Goal: Task Accomplishment & Management: Use online tool/utility

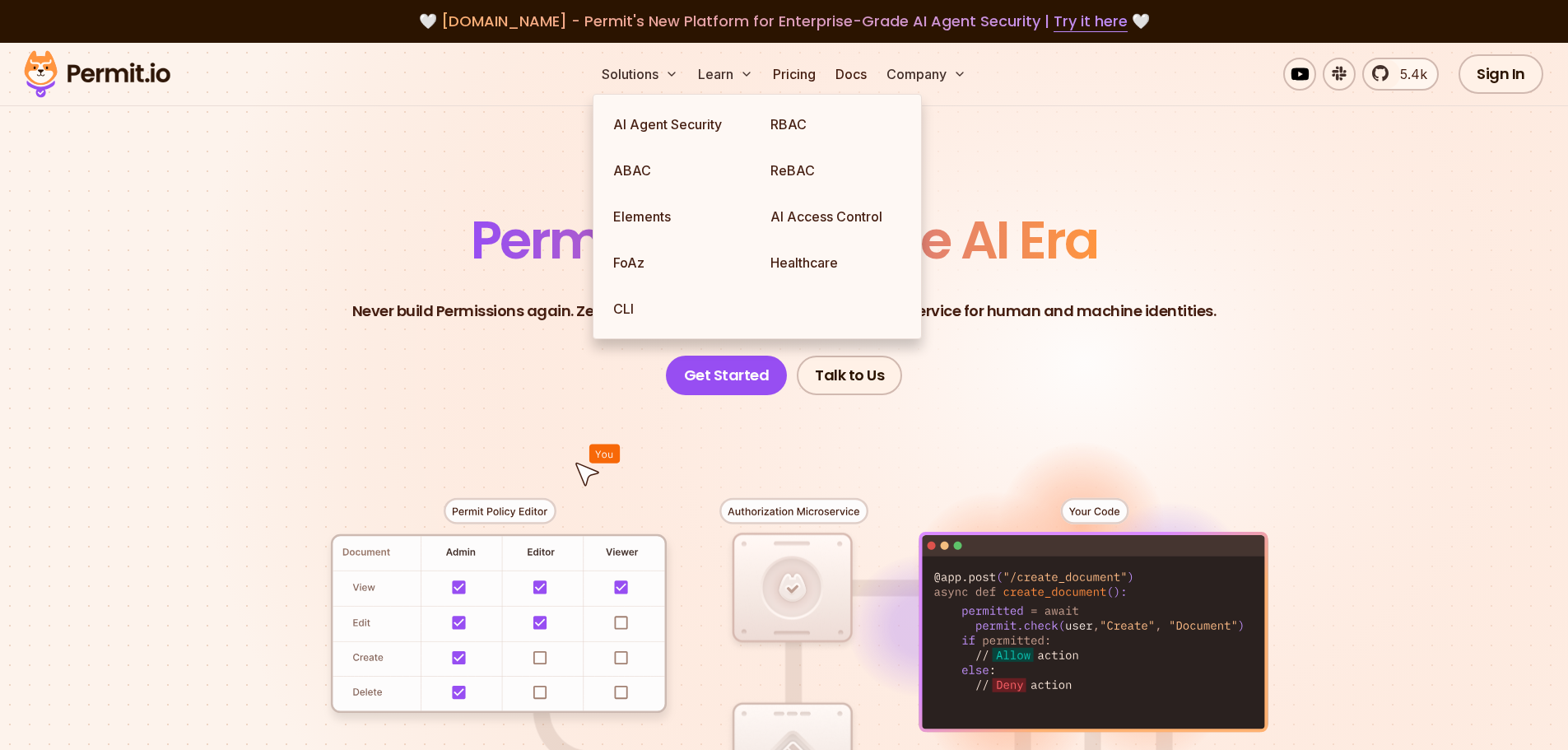
click at [1544, 295] on section "Permissions for The AI Era Never build Permissions again. Zero-latency fine-gra…" at bounding box center [784, 585] width 1568 height 1086
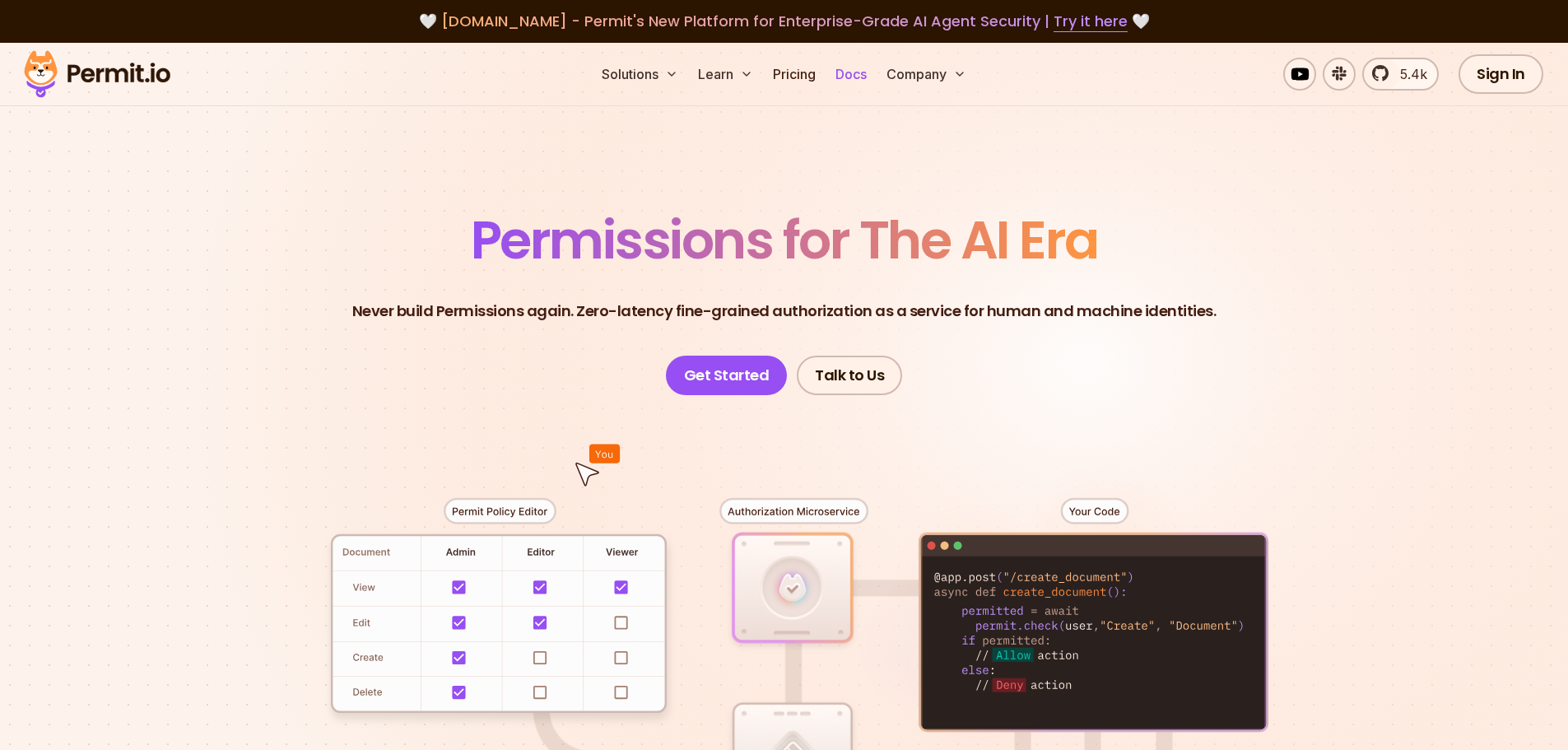
click at [853, 81] on link "Docs" at bounding box center [851, 74] width 45 height 33
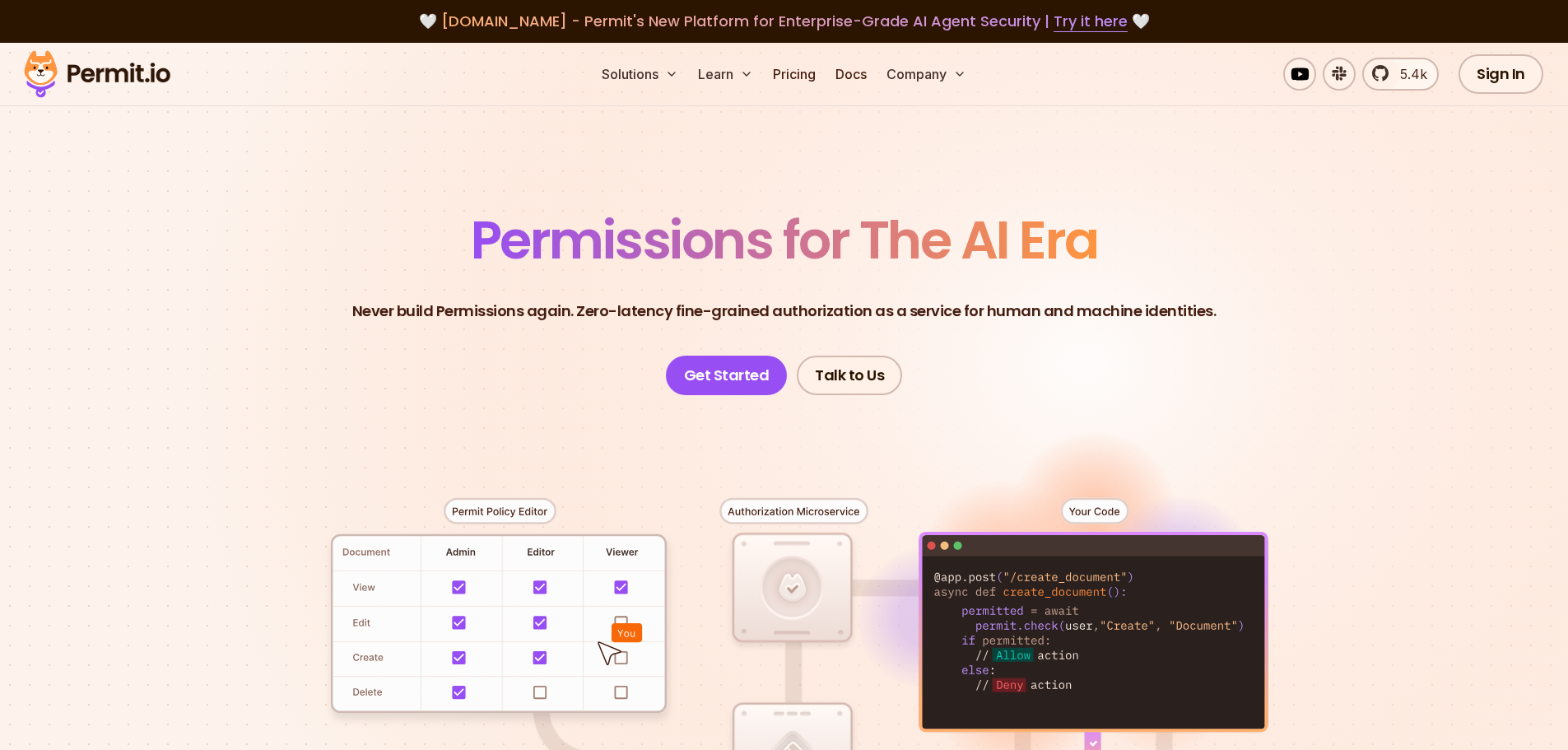
click at [1425, 546] on section "Permissions for The AI Era Never build Permissions again. Zero-latency fine-gra…" at bounding box center [784, 585] width 1568 height 1086
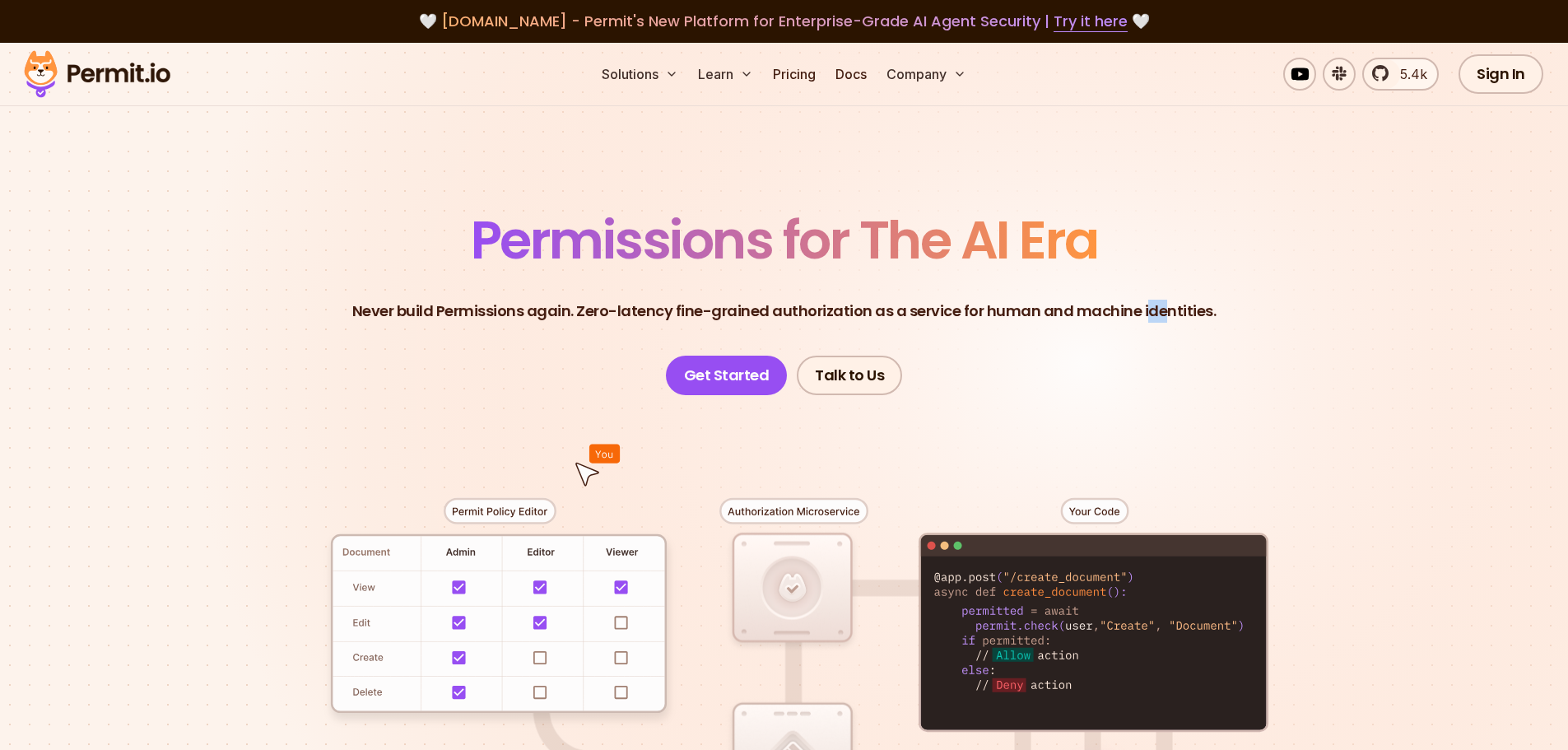
click at [1158, 293] on header "Permissions for The AI Era Never build Permissions again. Zero-latency fine-gra…" at bounding box center [784, 304] width 1152 height 181
click at [725, 385] on link "Get Started" at bounding box center [727, 375] width 122 height 40
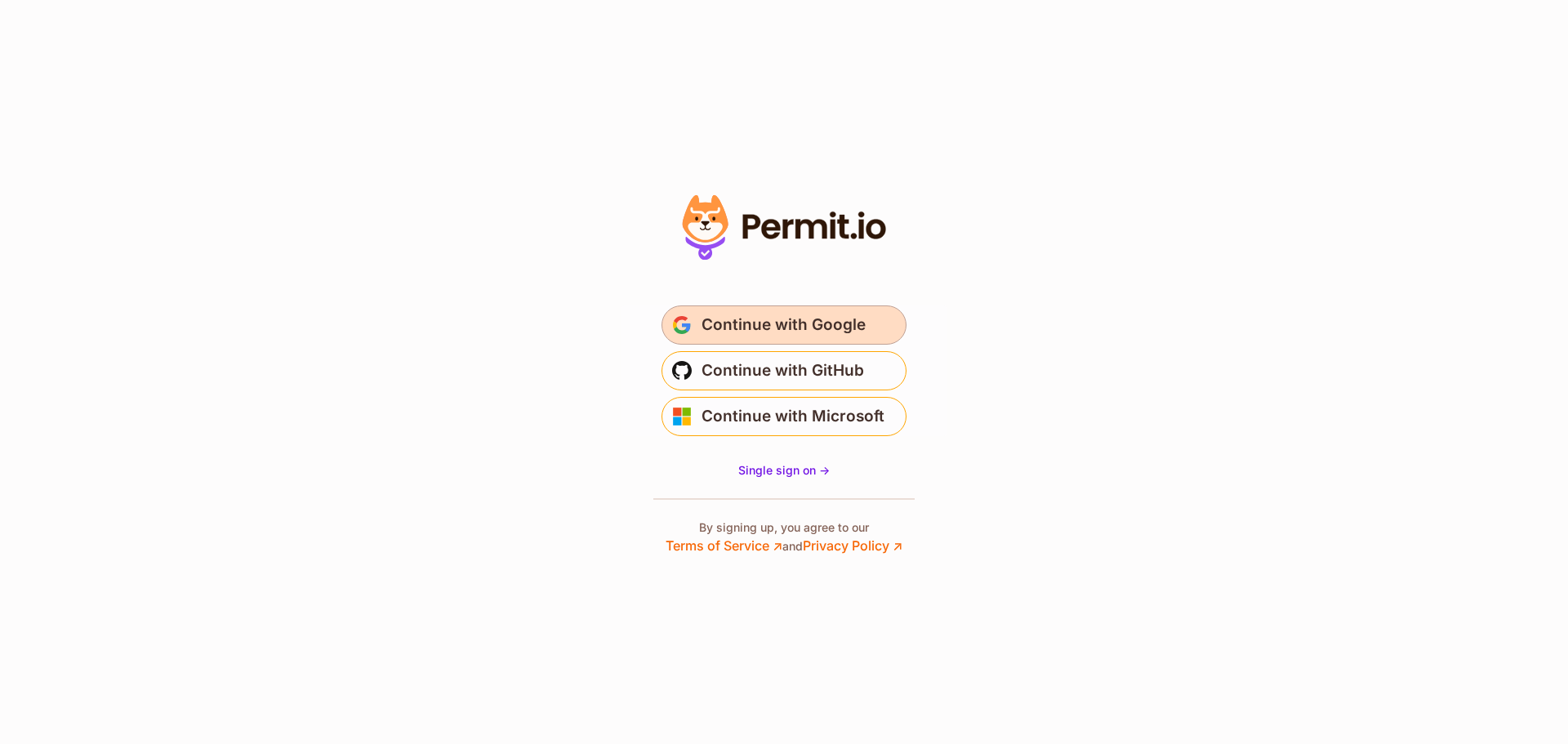
click at [842, 311] on button "Continue with Google" at bounding box center [784, 325] width 245 height 39
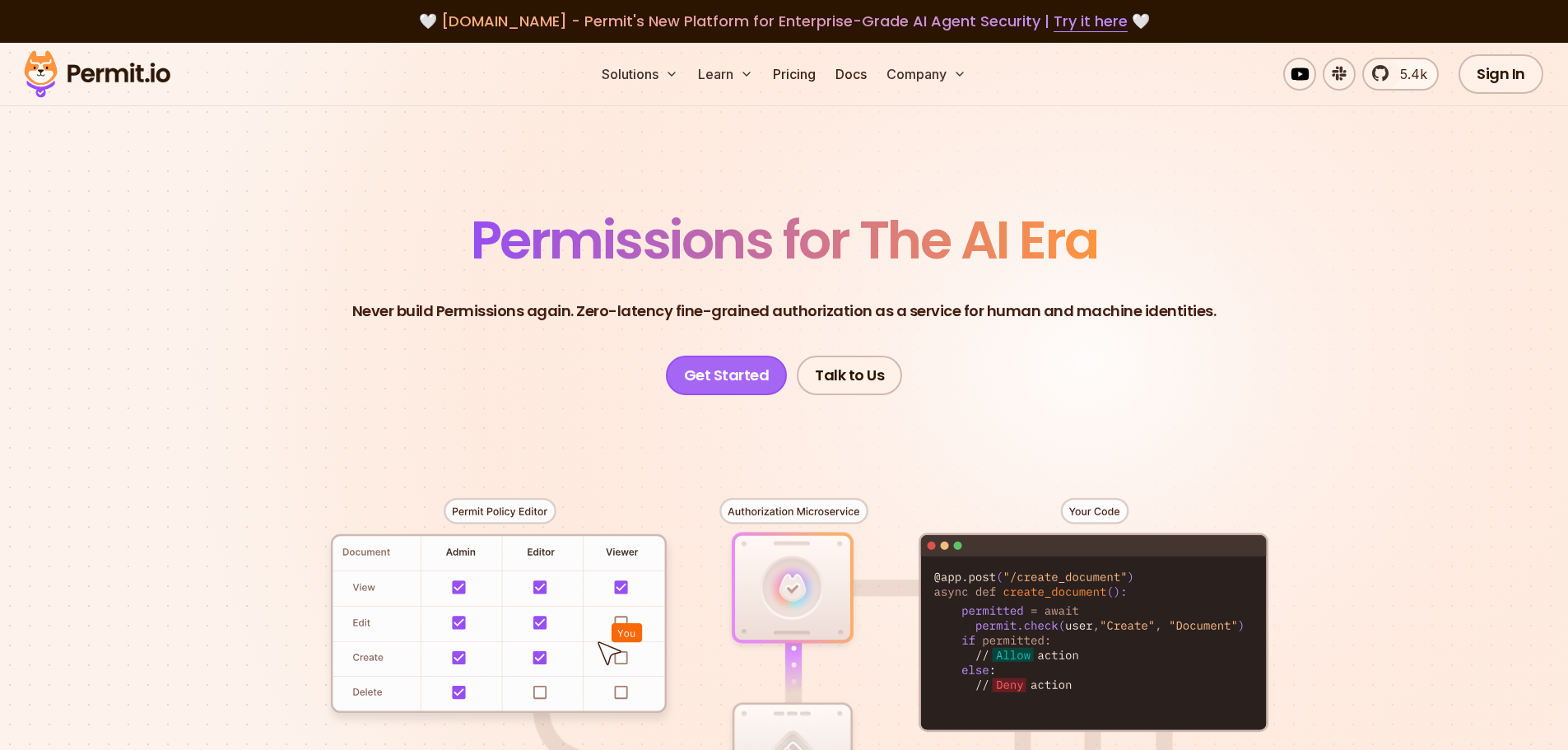
drag, startPoint x: 763, startPoint y: 380, endPoint x: 754, endPoint y: 386, distance: 10.8
click at [763, 380] on link "Get Started" at bounding box center [727, 375] width 122 height 40
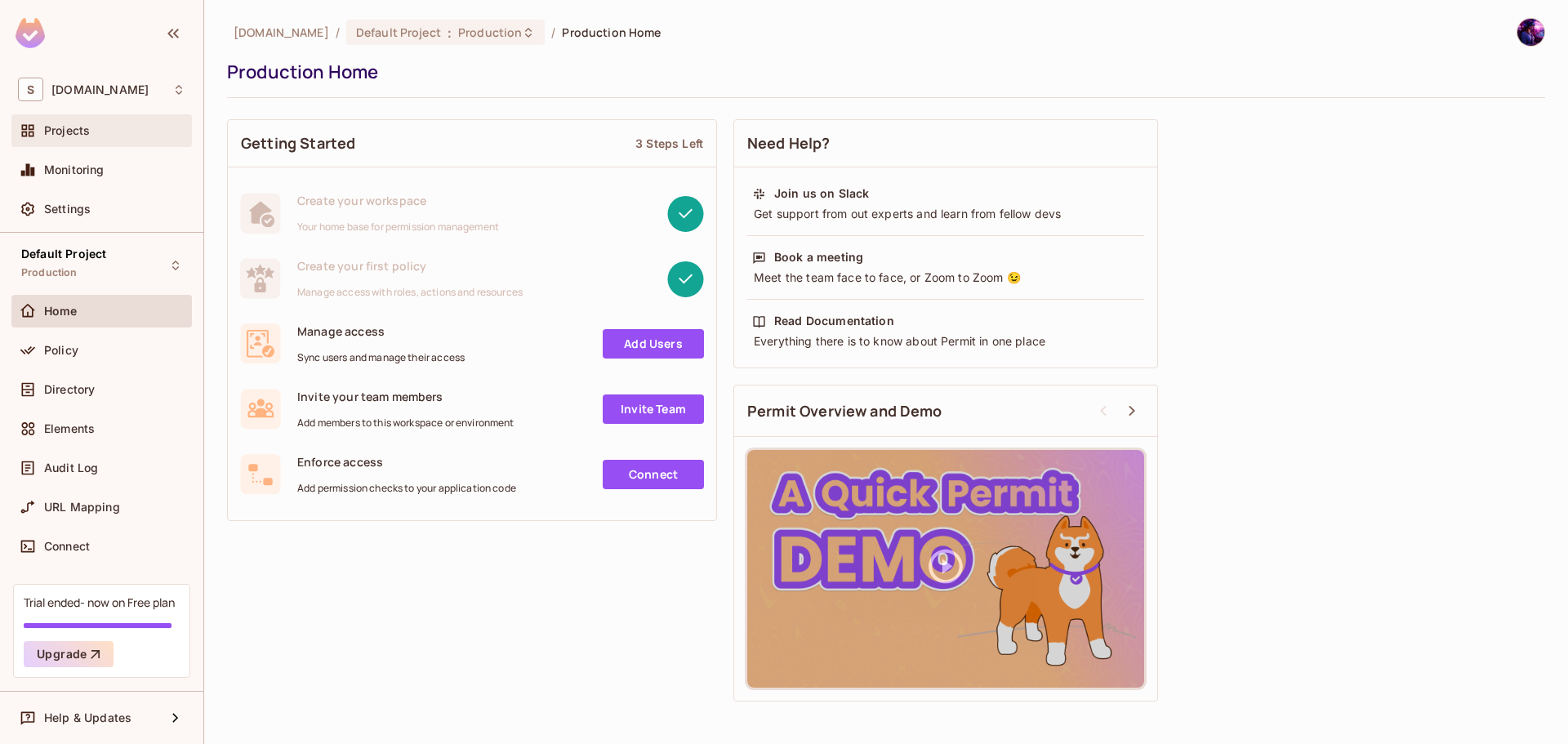
click at [60, 138] on div "Projects" at bounding box center [102, 131] width 167 height 19
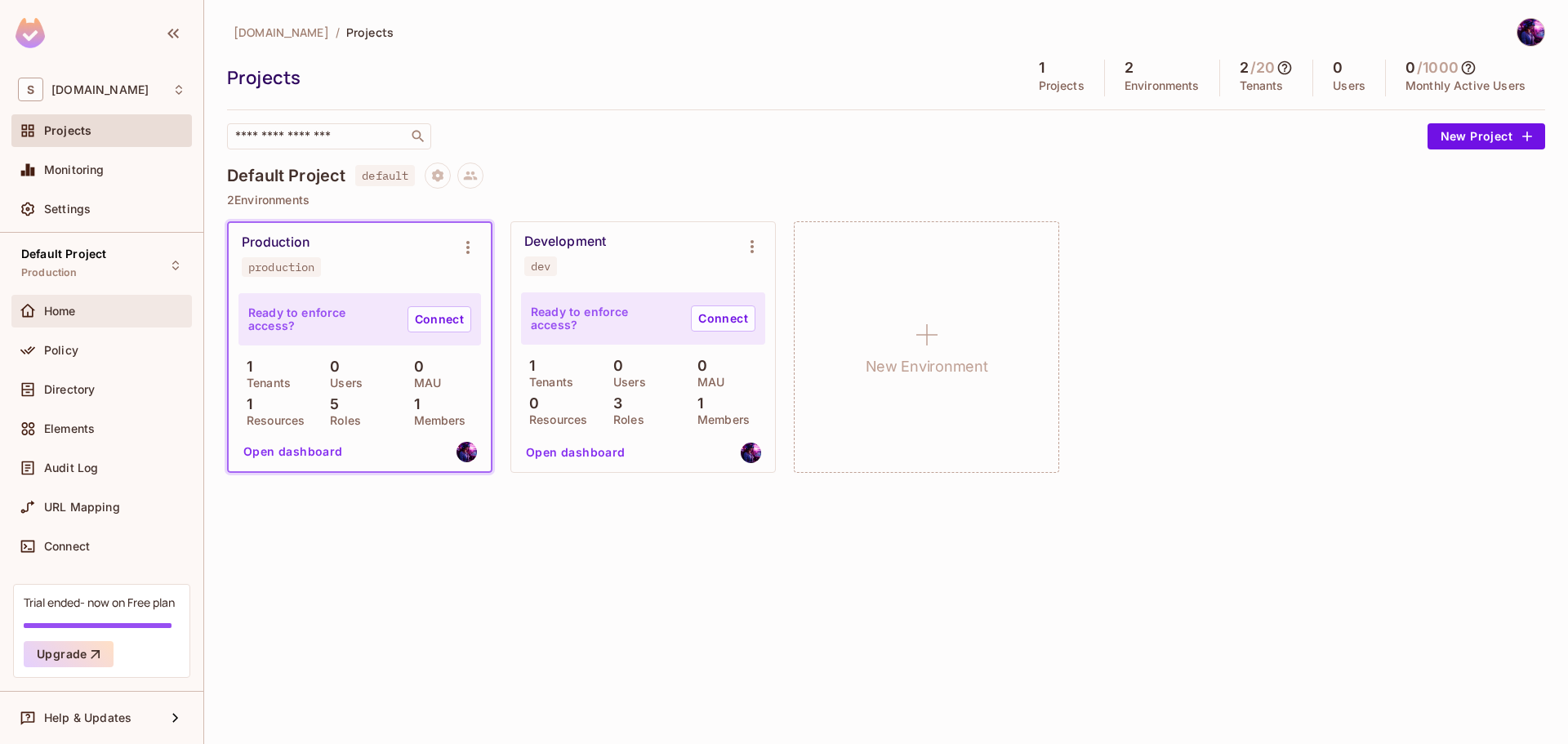
click at [122, 323] on div "Home" at bounding box center [102, 311] width 181 height 33
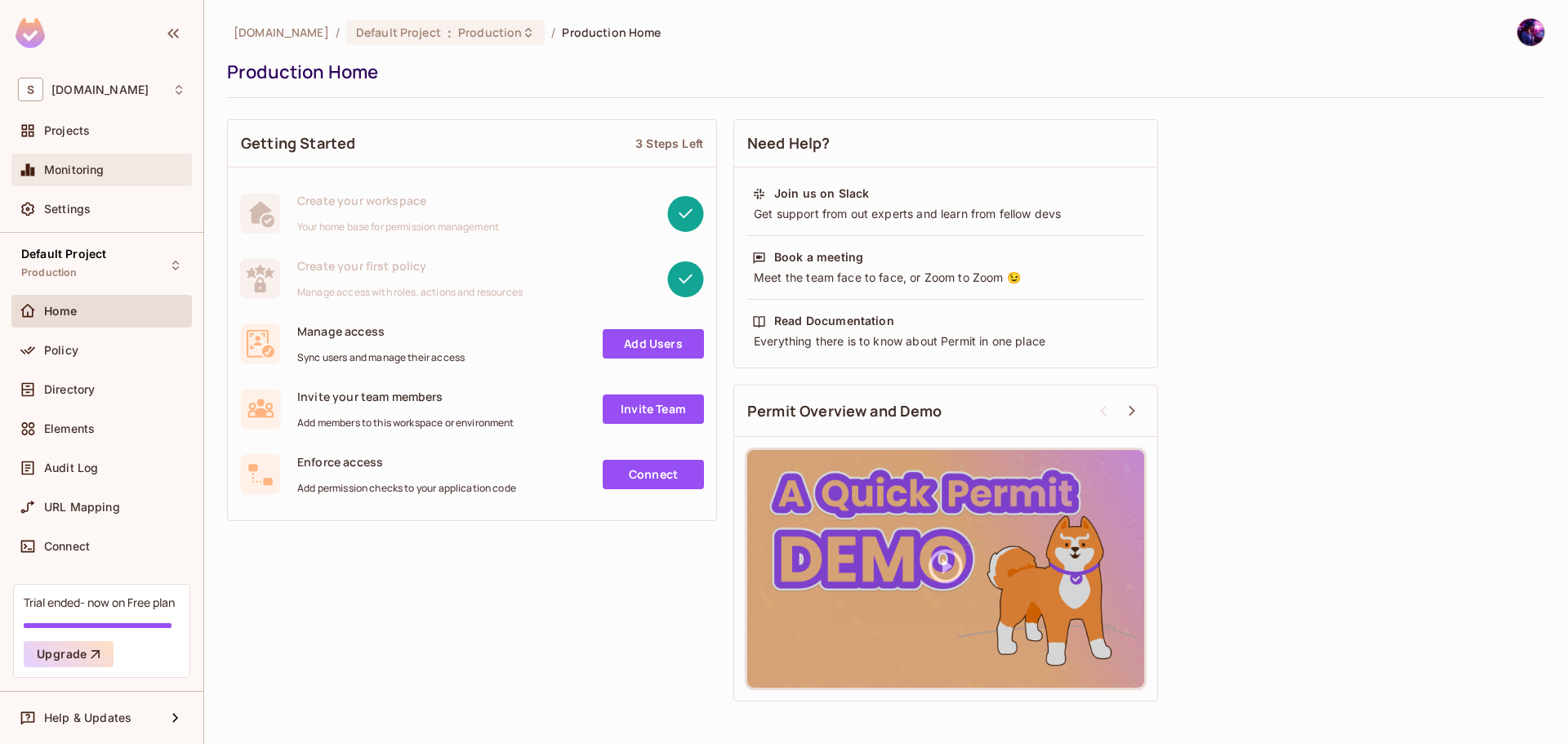
click at [112, 173] on div "Monitoring" at bounding box center [114, 170] width 141 height 13
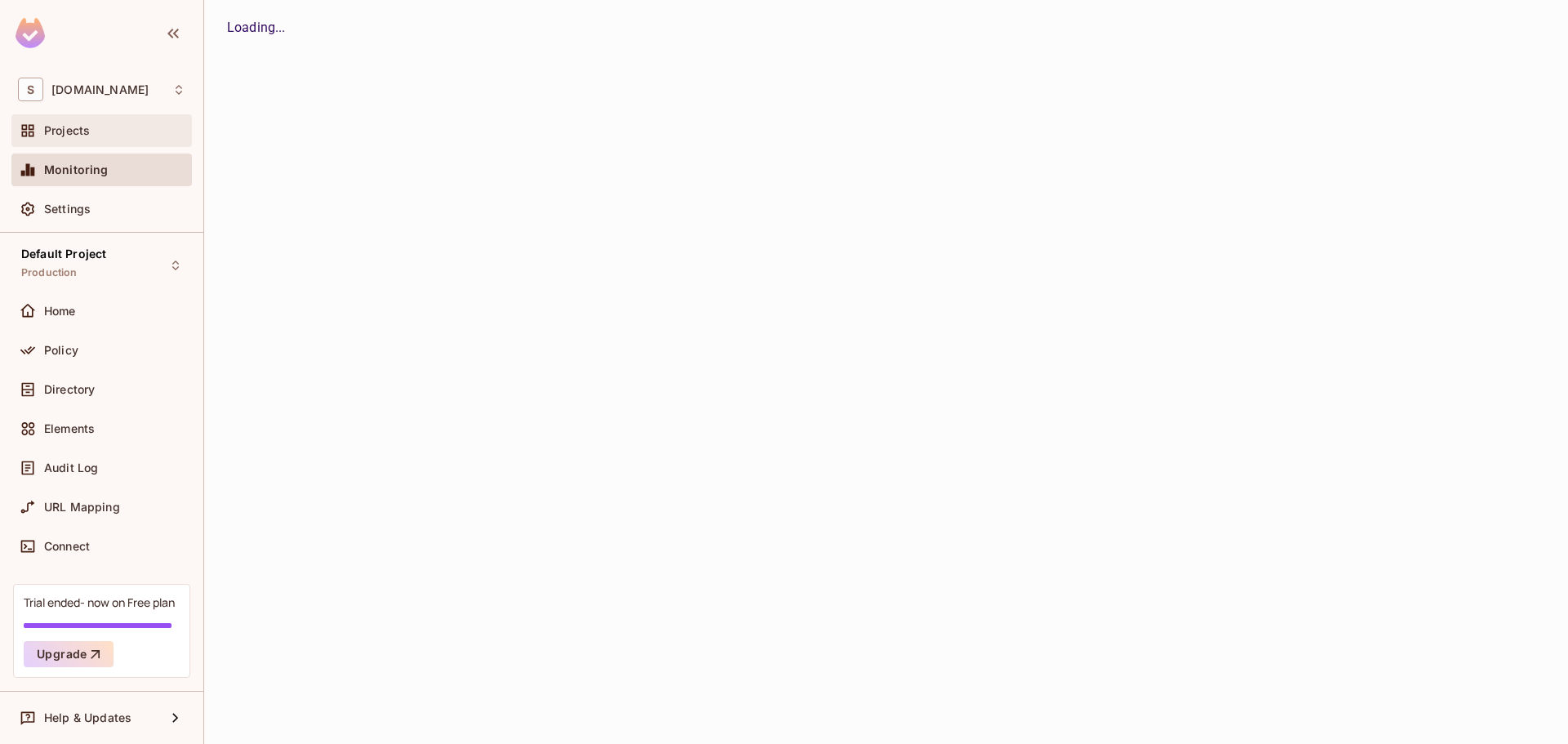
click at [86, 128] on span "Projects" at bounding box center [67, 131] width 46 height 13
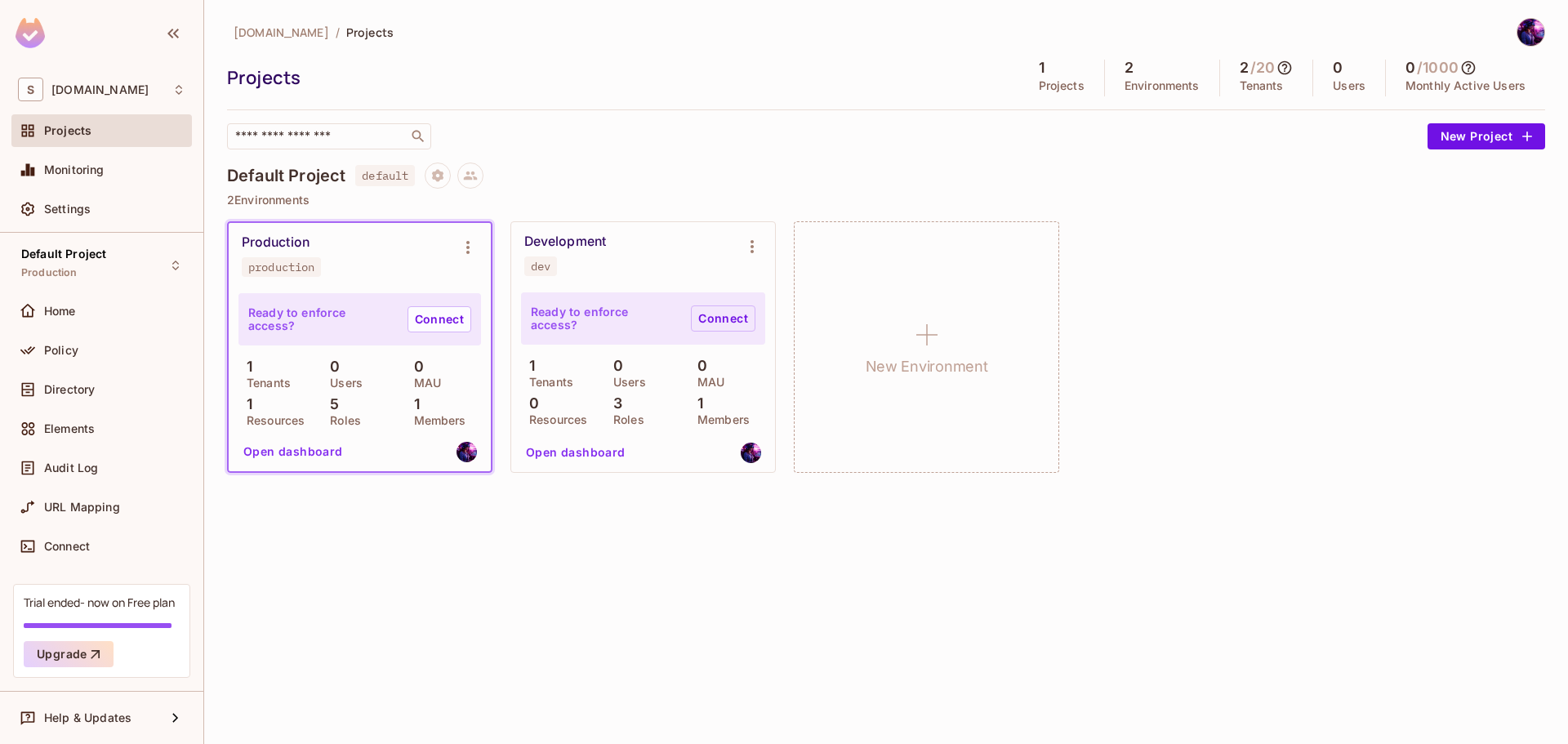
click at [729, 318] on link "Connect" at bounding box center [723, 318] width 64 height 26
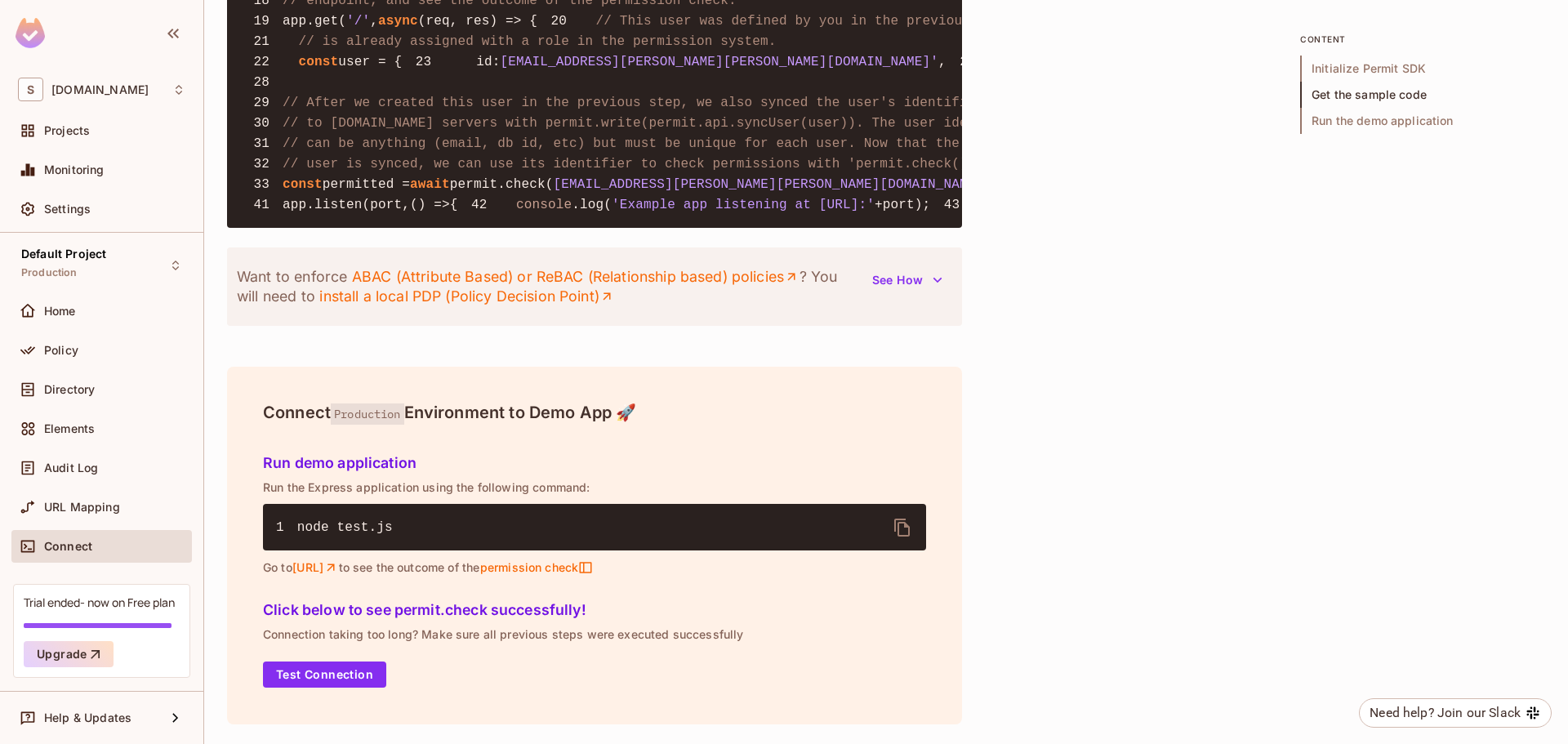
scroll to position [1957, 0]
click at [317, 687] on div "Click below to see permit.check successfully! Connection taking too long? Make …" at bounding box center [594, 640] width 676 height 110
click at [301, 666] on button "Test Connection" at bounding box center [325, 674] width 123 height 26
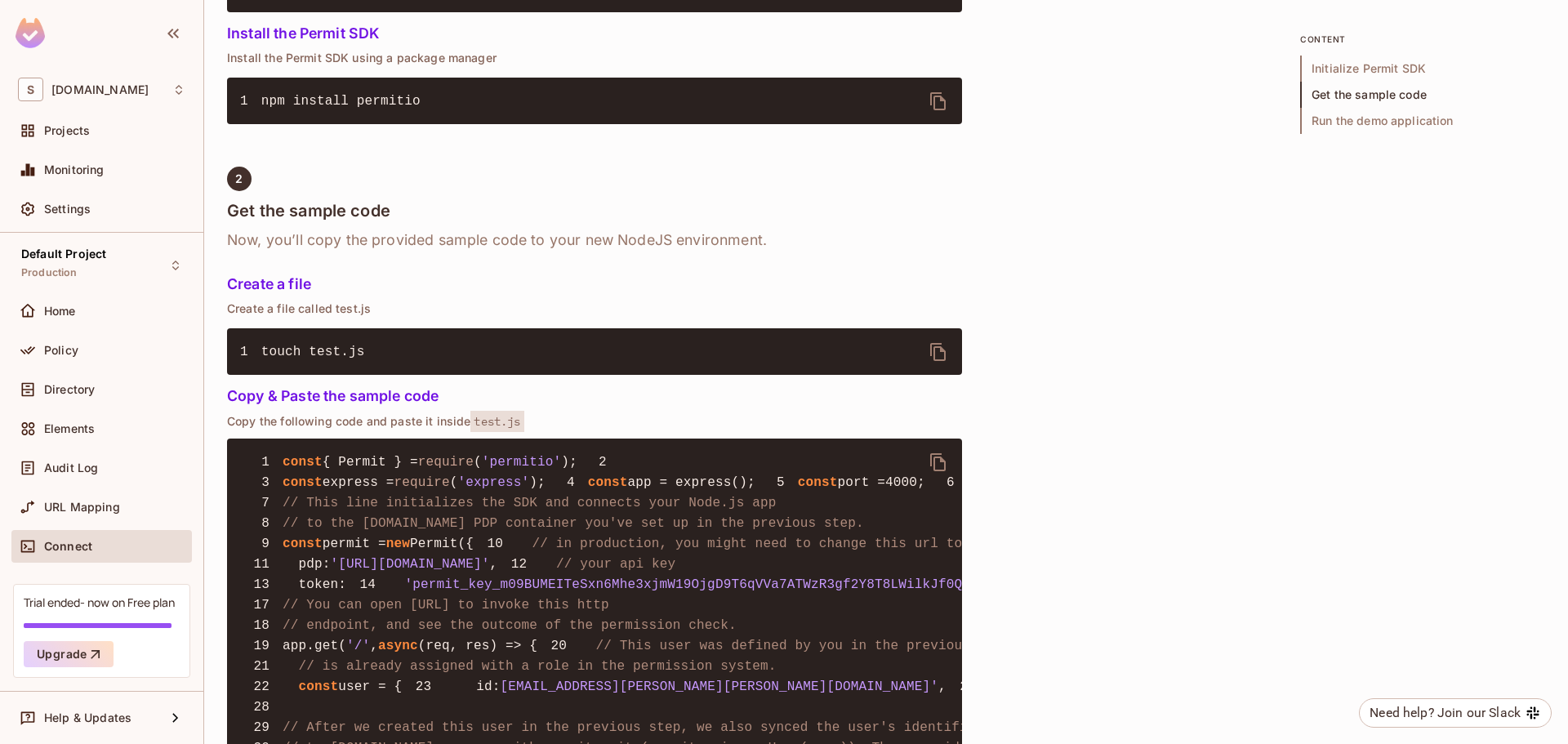
scroll to position [0, 0]
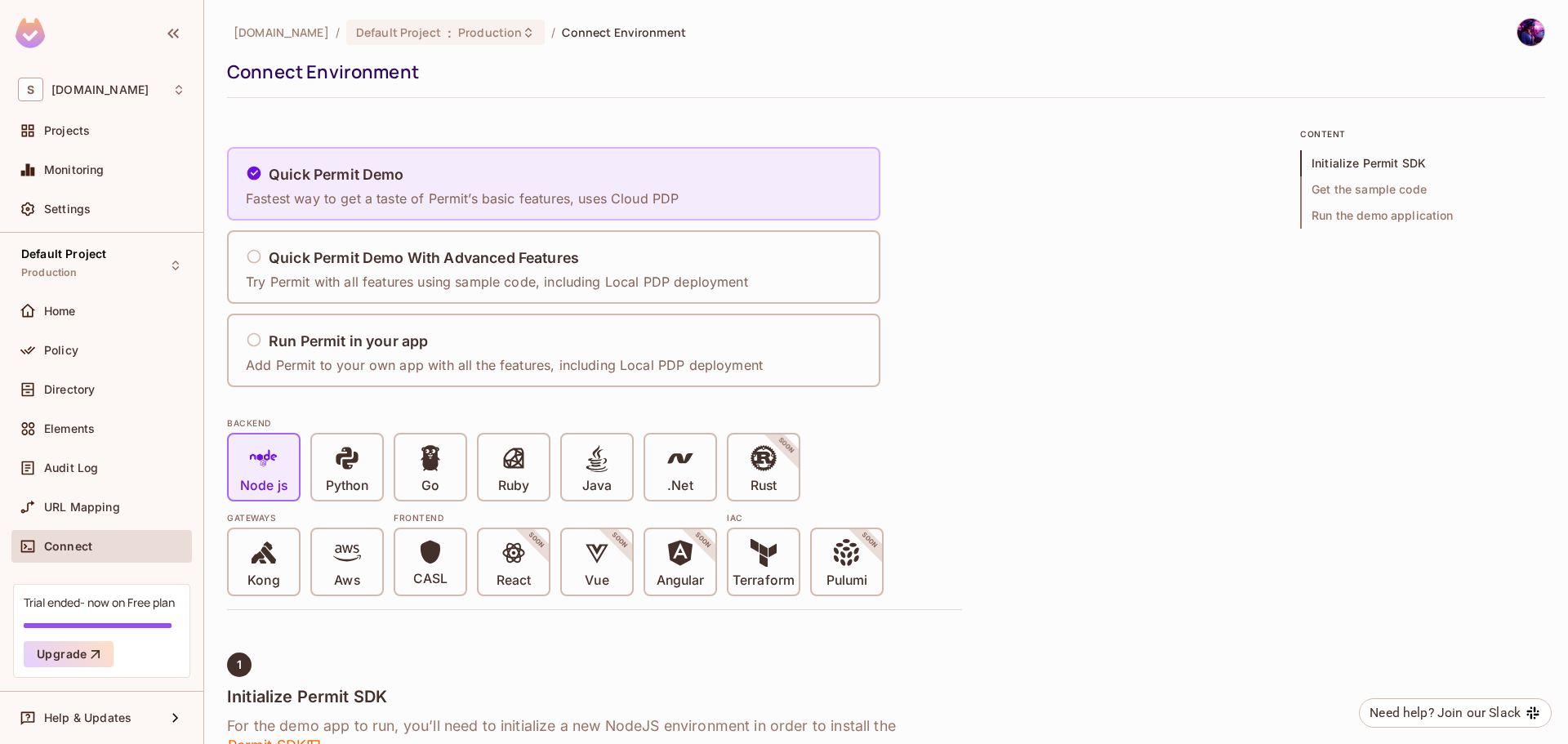
click at [377, 171] on h5 "Quick Permit Demo" at bounding box center [336, 174] width 136 height 16
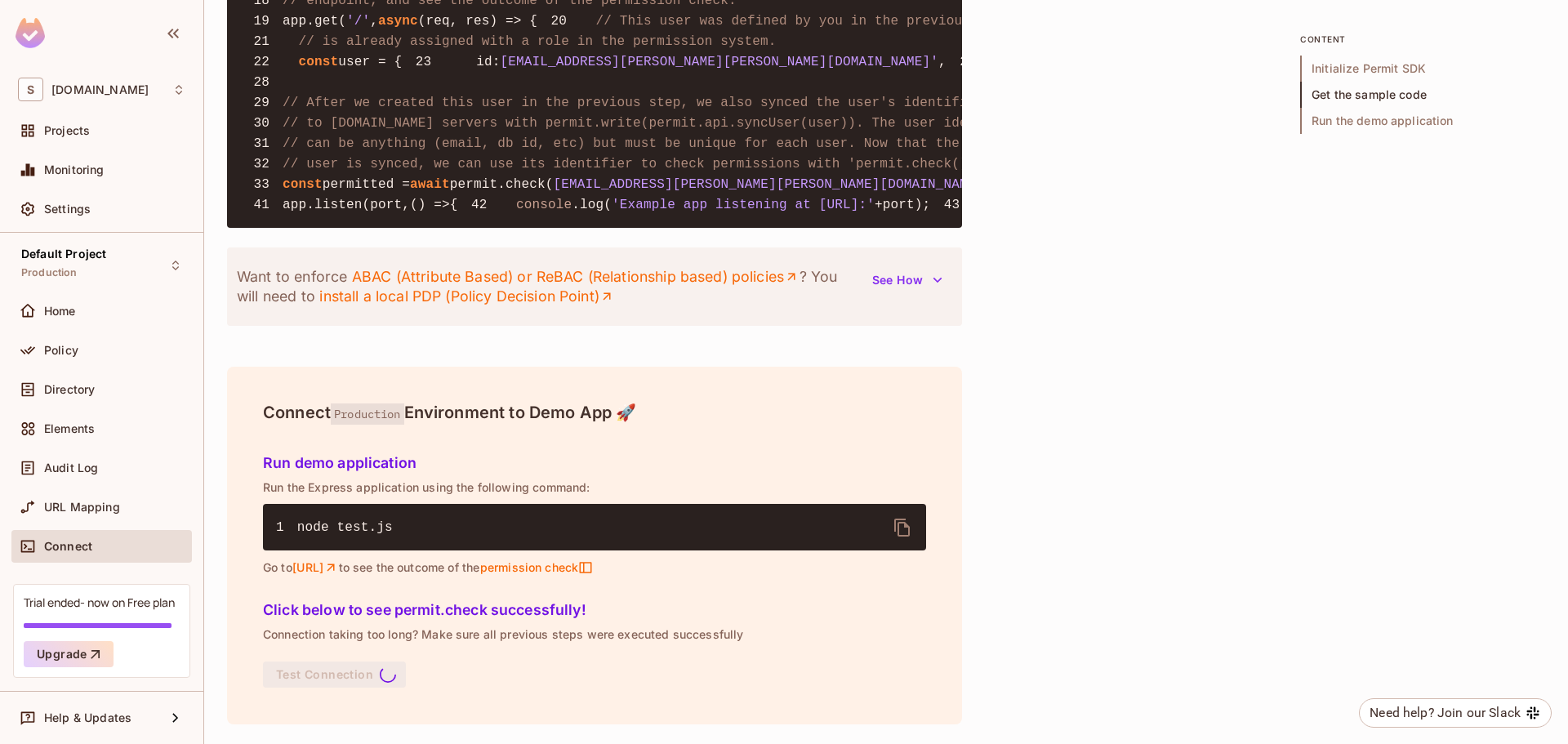
scroll to position [1957, 0]
